Goal: Transaction & Acquisition: Purchase product/service

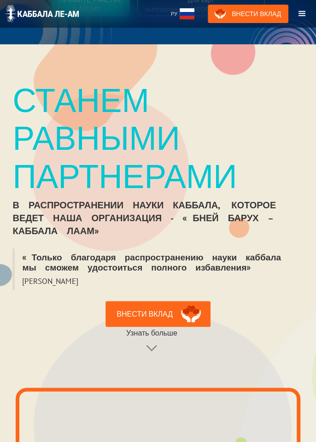
scroll to position [100, 0]
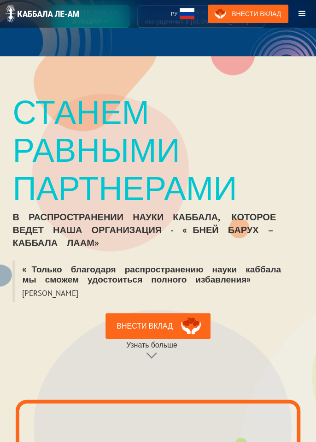
click at [227, 170] on div "Станем равными партнерами в распространении науки каббала, которое ведет наша о…" at bounding box center [158, 228] width 316 height 271
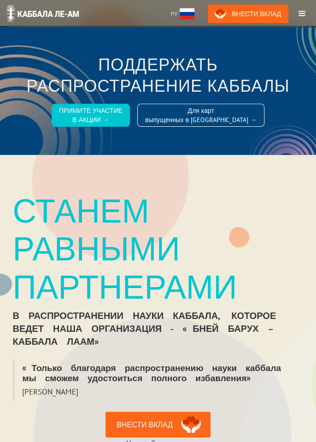
scroll to position [0, 0]
